Goal: Task Accomplishment & Management: Complete application form

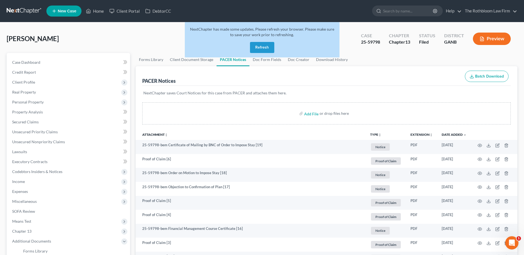
click at [258, 49] on button "Refresh" at bounding box center [262, 47] width 24 height 11
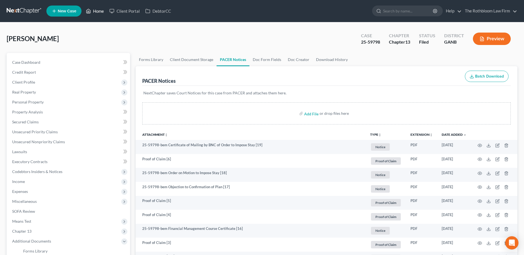
click at [98, 12] on link "Home" at bounding box center [94, 11] width 23 height 10
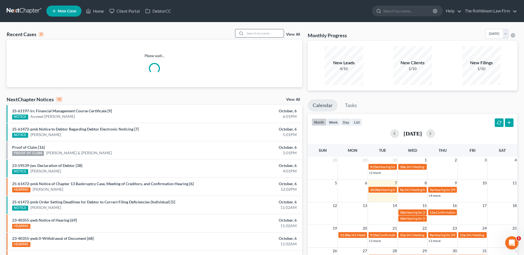
click at [257, 34] on input "search" at bounding box center [264, 33] width 39 height 8
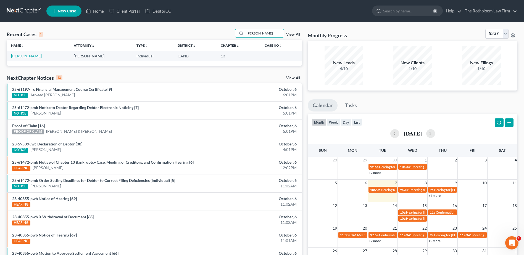
type input "derouen"
click at [34, 55] on link "DeRouen, Andrea" at bounding box center [26, 56] width 31 height 5
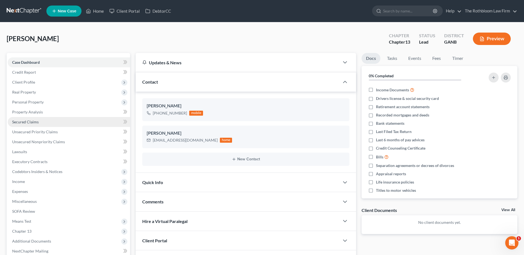
click at [24, 123] on span "Secured Claims" at bounding box center [25, 122] width 27 height 5
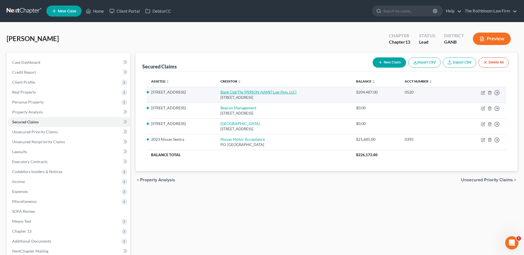
click at [243, 93] on icon "(The Weber Law Firm, LLC)" at bounding box center [267, 92] width 60 height 5
select select "10"
select select "2"
select select "3"
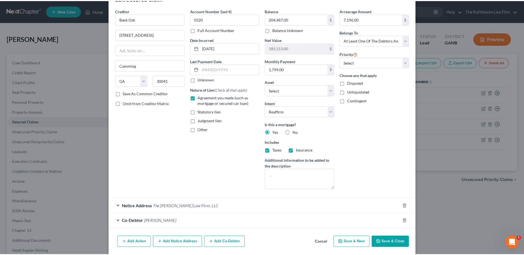
scroll to position [37, 0]
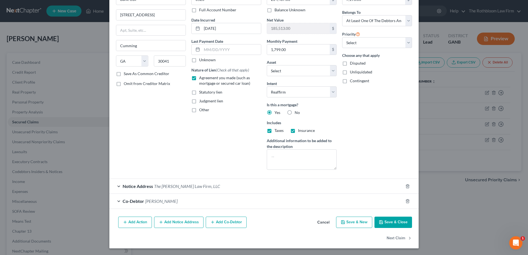
drag, startPoint x: 388, startPoint y: 221, endPoint x: 374, endPoint y: 219, distance: 13.9
click at [388, 221] on button "Save & Close" at bounding box center [394, 223] width 38 height 12
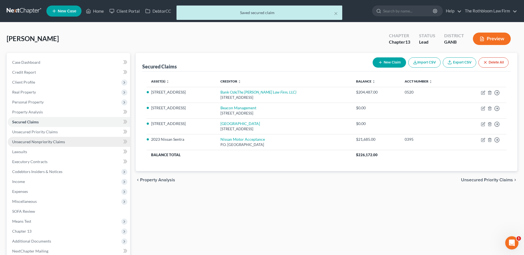
click at [31, 141] on span "Unsecured Nonpriority Claims" at bounding box center [38, 142] width 53 height 5
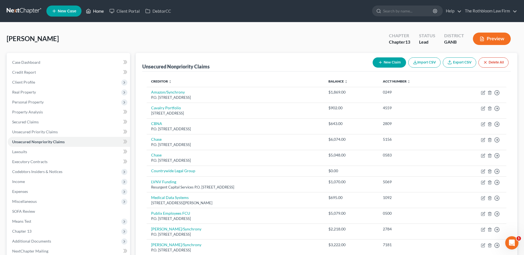
click at [97, 10] on link "Home" at bounding box center [94, 11] width 23 height 10
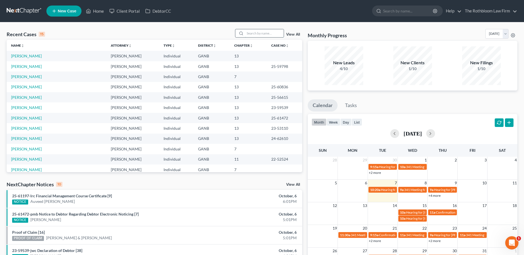
click at [258, 35] on input "search" at bounding box center [264, 33] width 39 height 8
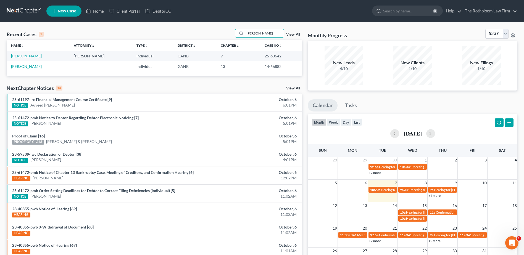
type input "holmes"
click at [24, 56] on link "Holmes, Patrick" at bounding box center [26, 56] width 31 height 5
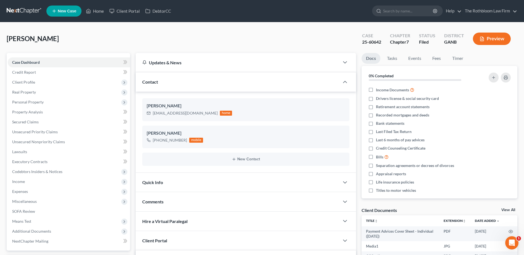
scroll to position [837, 0]
click at [40, 138] on link "Unsecured Nonpriority Claims" at bounding box center [69, 142] width 122 height 10
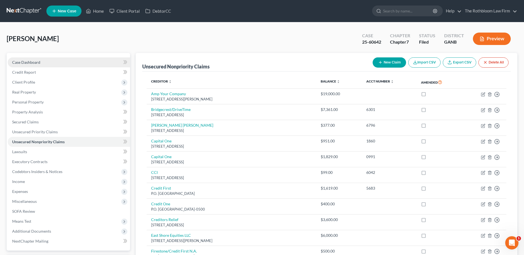
click at [26, 65] on link "Case Dashboard" at bounding box center [69, 62] width 122 height 10
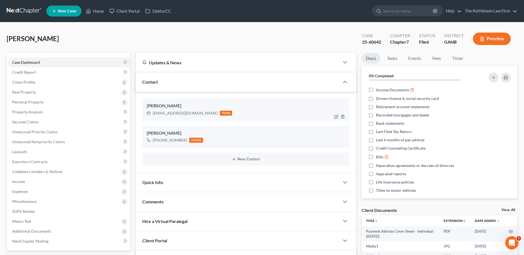
scroll to position [837, 0]
click at [38, 140] on span "Unsecured Nonpriority Claims" at bounding box center [38, 142] width 53 height 5
